Goal: Information Seeking & Learning: Check status

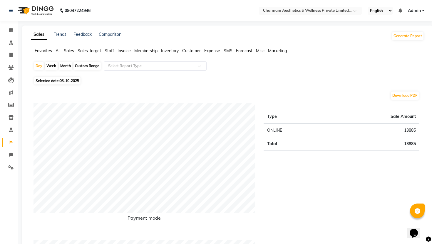
click at [71, 52] on span "Sales" at bounding box center [69, 50] width 10 height 5
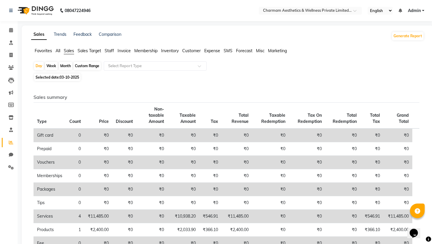
click at [66, 66] on div "Month" at bounding box center [66, 66] width 14 height 8
select select "10"
select select "2025"
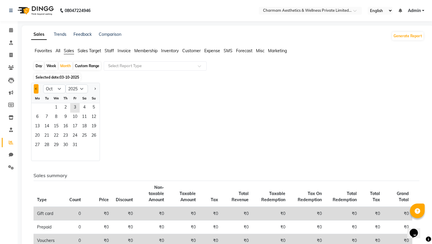
click at [36, 88] on button "Previous month" at bounding box center [36, 88] width 5 height 9
select select "9"
click at [37, 106] on span "1" at bounding box center [37, 107] width 9 height 9
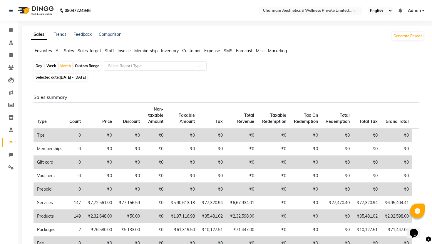
click at [175, 66] on input "text" at bounding box center [149, 66] width 85 height 6
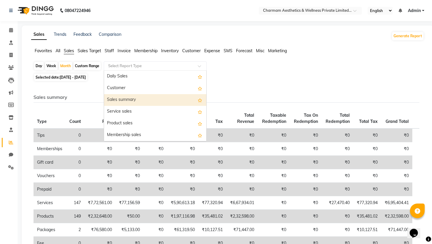
click at [154, 98] on div "Sales summary" at bounding box center [155, 100] width 102 height 12
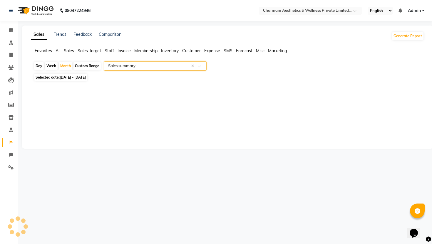
select select "full_report"
select select "csv"
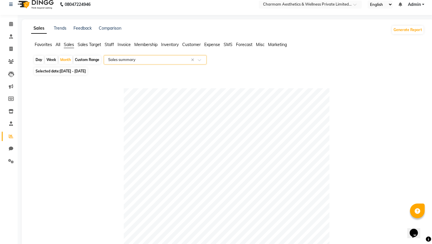
scroll to position [8, 0]
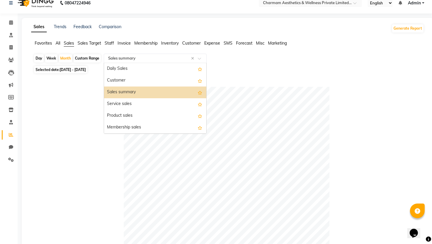
click at [157, 56] on input "text" at bounding box center [149, 59] width 85 height 6
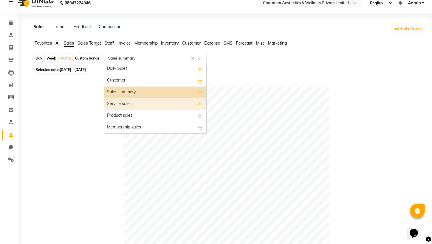
click at [155, 100] on div "Service sales" at bounding box center [155, 104] width 102 height 12
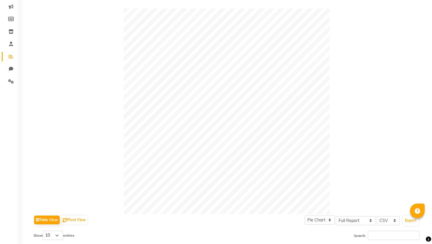
scroll to position [0, 0]
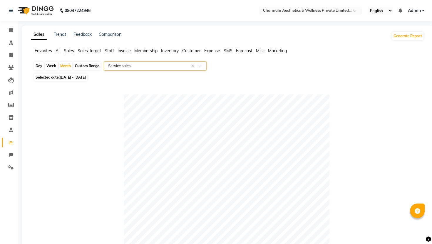
click at [127, 66] on input "text" at bounding box center [149, 66] width 85 height 6
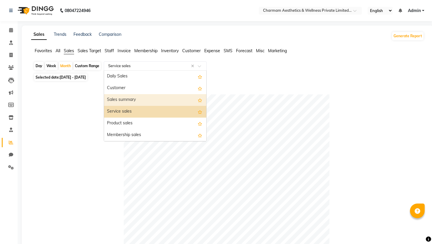
click at [136, 98] on div "Sales summary" at bounding box center [155, 100] width 102 height 12
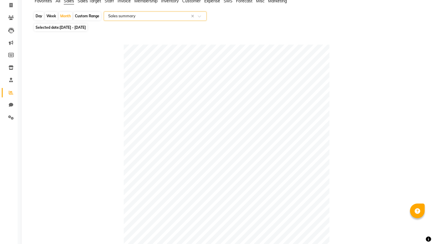
scroll to position [49, 0]
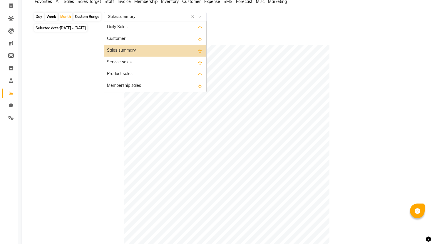
click at [154, 16] on input "text" at bounding box center [149, 17] width 85 height 6
click at [148, 63] on div "Service sales" at bounding box center [155, 63] width 102 height 12
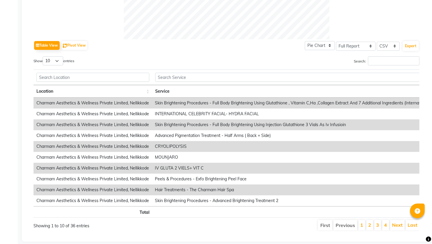
scroll to position [268, 0]
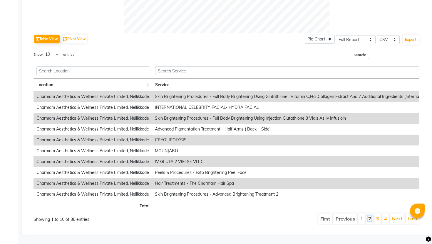
click at [370, 219] on link "2" at bounding box center [369, 219] width 3 height 6
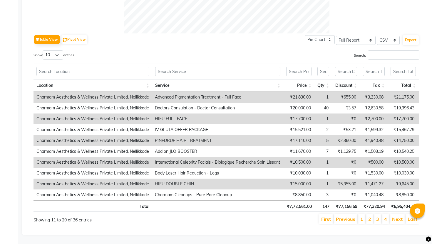
click at [370, 219] on link "2" at bounding box center [369, 220] width 3 height 6
click at [388, 220] on li "4" at bounding box center [385, 219] width 7 height 10
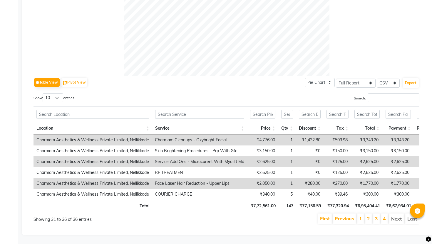
scroll to position [224, 0]
